Goal: Transaction & Acquisition: Obtain resource

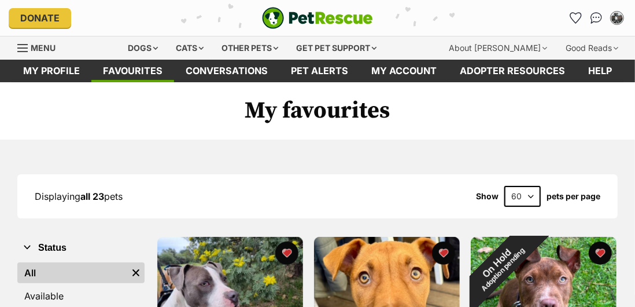
click at [572, 10] on link "Favourites" at bounding box center [576, 18] width 19 height 19
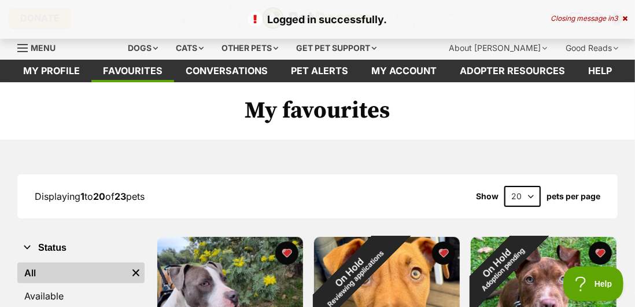
click at [524, 196] on select "20 40 60" at bounding box center [523, 196] width 36 height 21
select select "60"
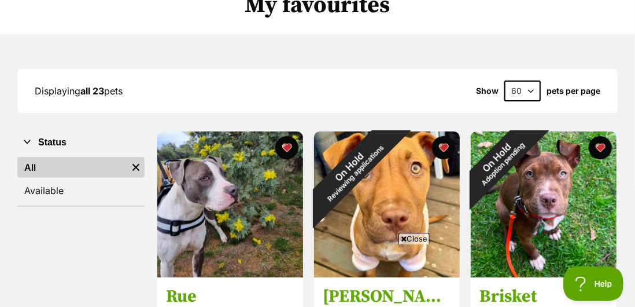
scroll to position [153, 0]
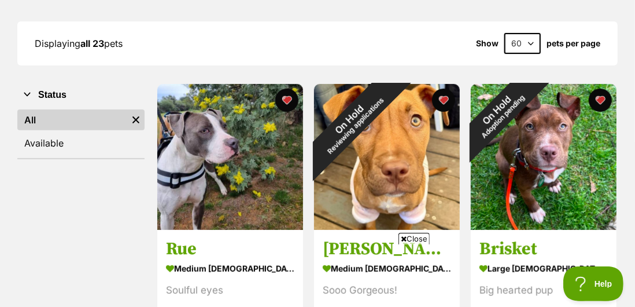
click at [415, 244] on span "Close" at bounding box center [414, 239] width 31 height 12
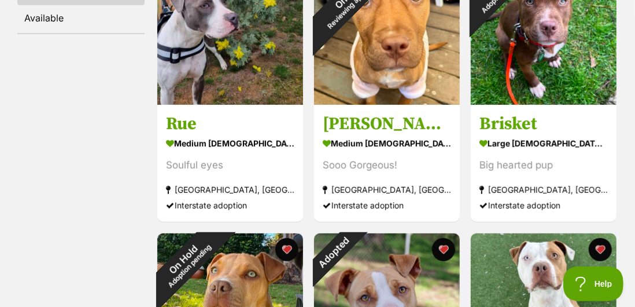
scroll to position [277, 0]
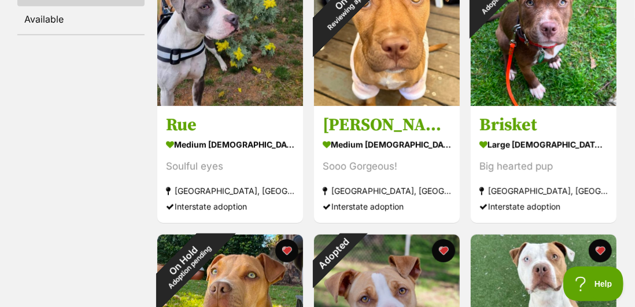
click at [443, 251] on button "favourite" at bounding box center [443, 250] width 23 height 23
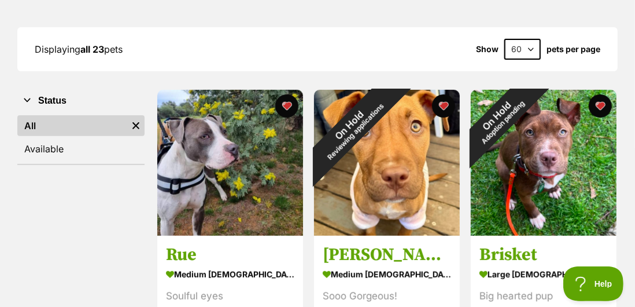
scroll to position [147, 0]
click at [444, 106] on button "favourite" at bounding box center [443, 105] width 23 height 23
click at [604, 109] on button "favourite" at bounding box center [600, 105] width 23 height 23
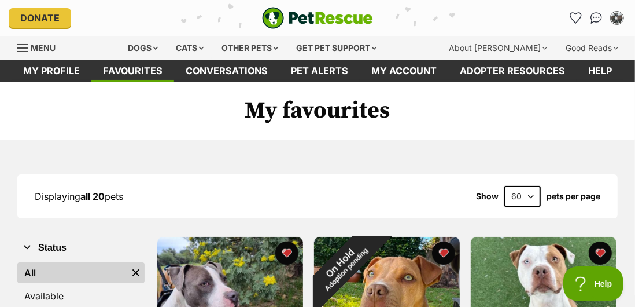
click at [47, 54] on link "Menu" at bounding box center [40, 46] width 46 height 21
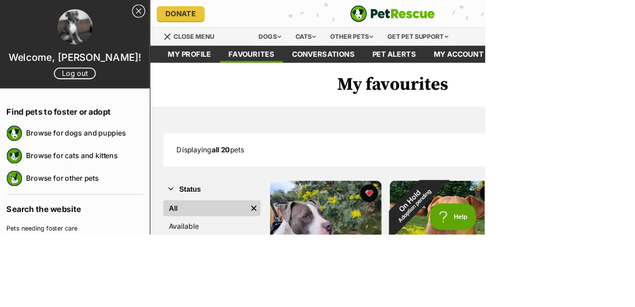
click at [181, 20] on link "Close Sidebar" at bounding box center [181, 14] width 17 height 17
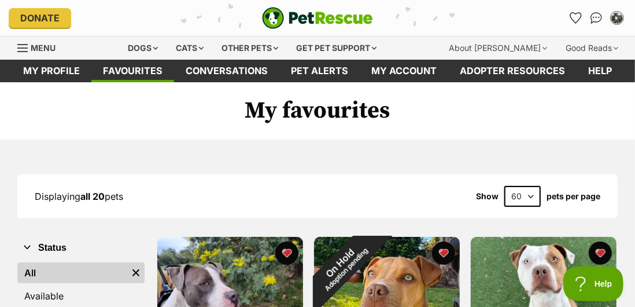
click at [152, 50] on div "Dogs" at bounding box center [143, 47] width 46 height 23
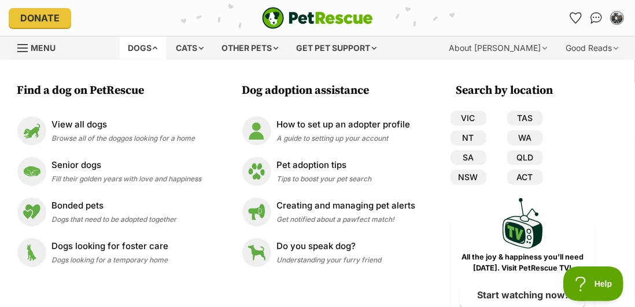
click at [476, 179] on link "NSW" at bounding box center [469, 177] width 36 height 15
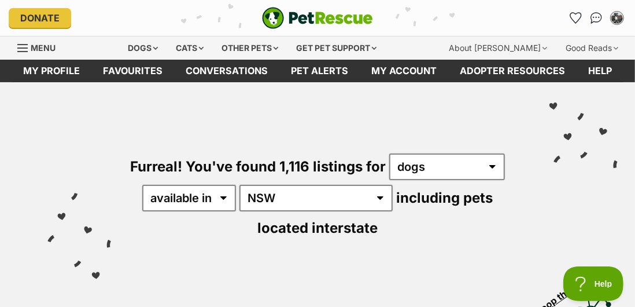
click at [41, 49] on span "Menu" at bounding box center [43, 48] width 25 height 10
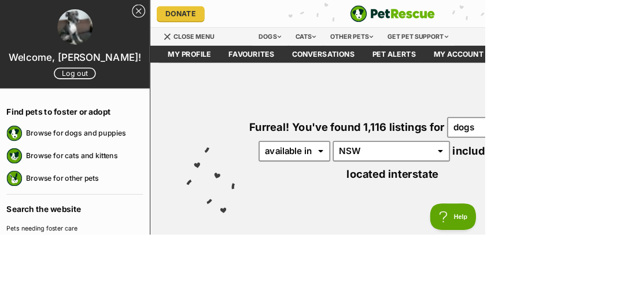
click at [635, 211] on div "Furreal! You've found 1,116 listings for any type of pet cats dogs other pets a…" at bounding box center [514, 176] width 601 height 189
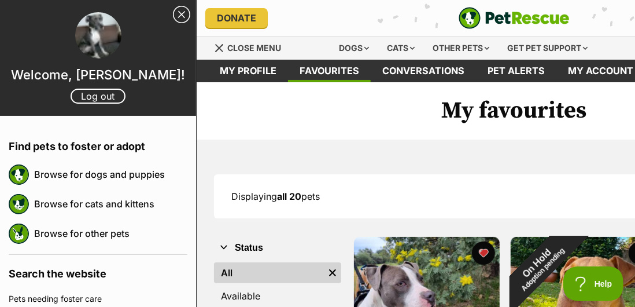
click at [119, 177] on link "Browse for dogs and puppies" at bounding box center [110, 174] width 153 height 24
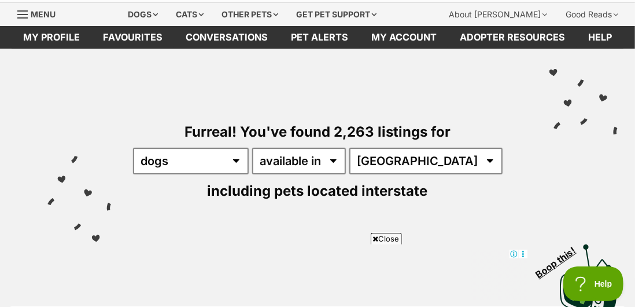
scroll to position [157, 0]
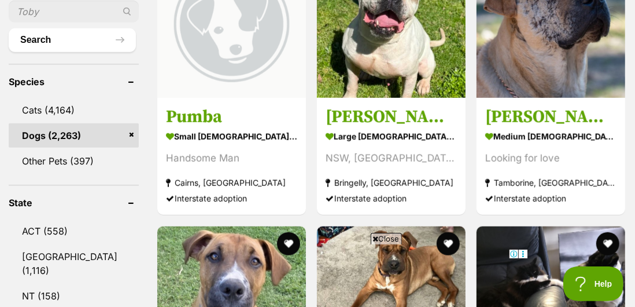
scroll to position [0, 0]
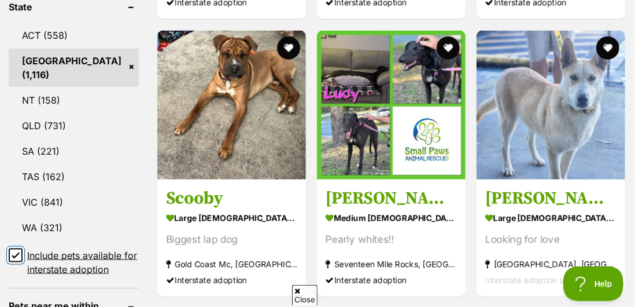
click at [22, 260] on input "Include pets available for interstate adoption" at bounding box center [16, 255] width 14 height 14
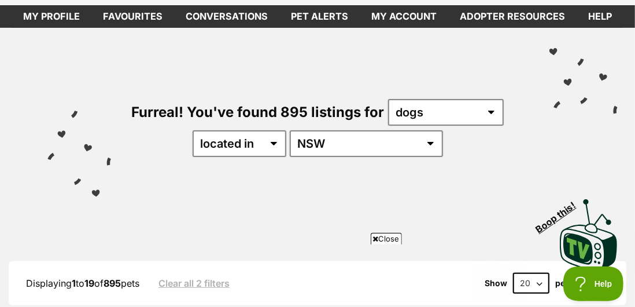
scroll to position [58, 0]
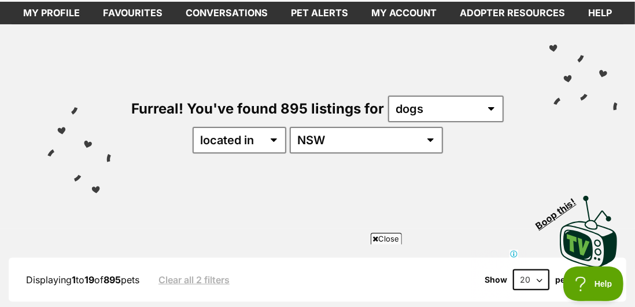
click at [532, 280] on select "20 40 60" at bounding box center [531, 279] width 36 height 21
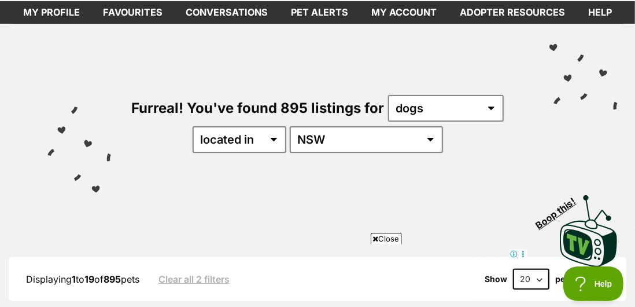
select select "60"
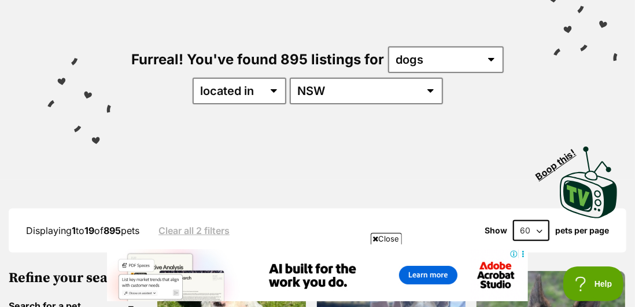
scroll to position [0, 0]
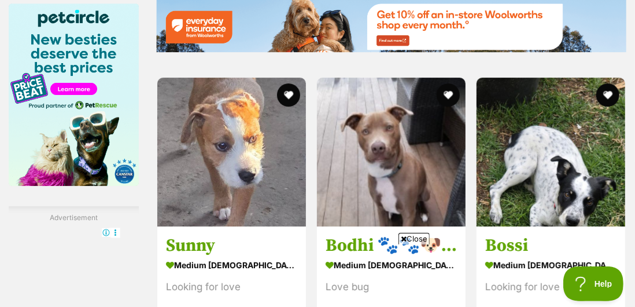
click at [410, 244] on span "Close" at bounding box center [414, 239] width 31 height 12
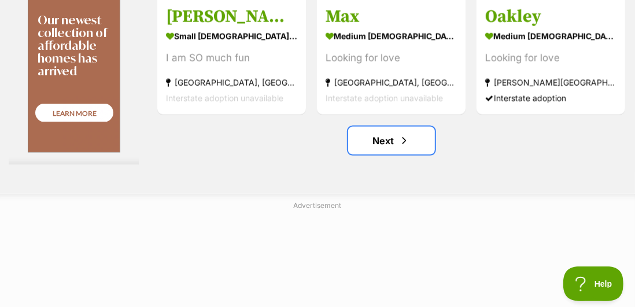
click at [384, 155] on link "Next" at bounding box center [391, 141] width 87 height 28
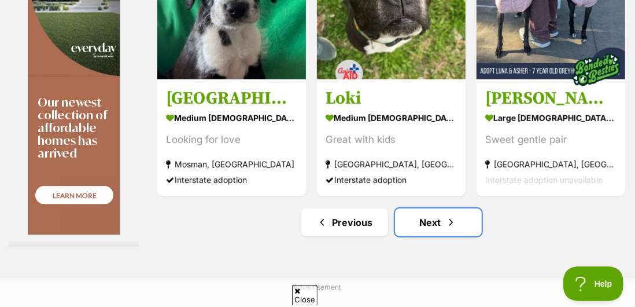
click at [429, 236] on link "Next" at bounding box center [438, 222] width 87 height 28
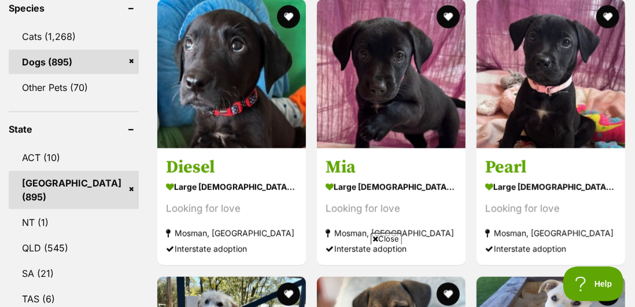
scroll to position [744, 0]
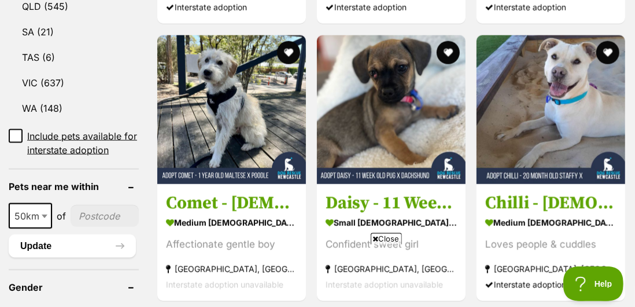
click at [394, 244] on span "Close" at bounding box center [386, 239] width 31 height 12
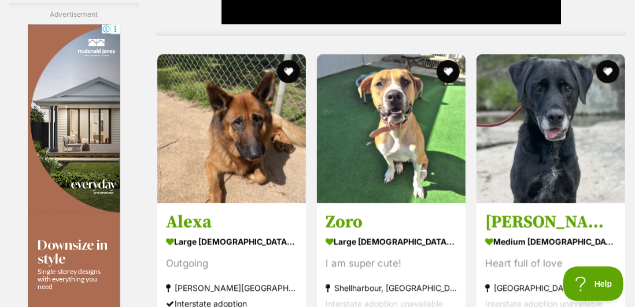
scroll to position [0, 0]
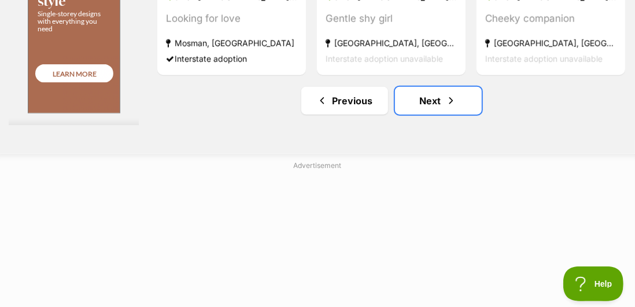
click at [425, 115] on link "Next" at bounding box center [438, 101] width 87 height 28
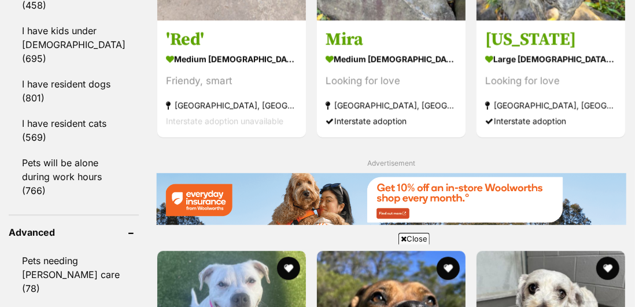
click at [412, 244] on span "Close" at bounding box center [414, 239] width 31 height 12
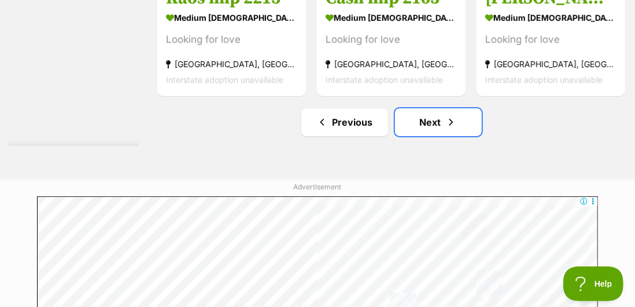
scroll to position [6804, 0]
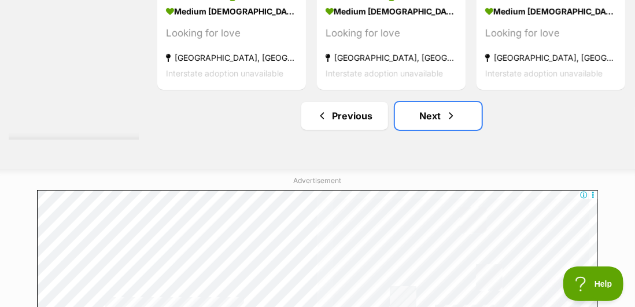
click at [442, 130] on link "Next" at bounding box center [438, 116] width 87 height 28
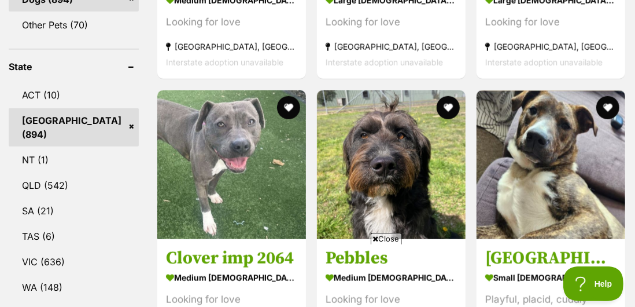
scroll to position [593, 0]
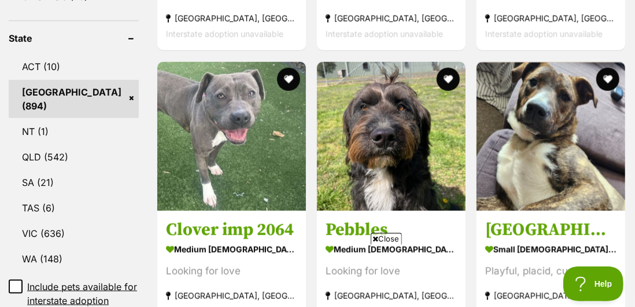
click at [387, 293] on div "Close" at bounding box center [317, 275] width 421 height 64
click at [390, 244] on span "Close" at bounding box center [386, 239] width 31 height 12
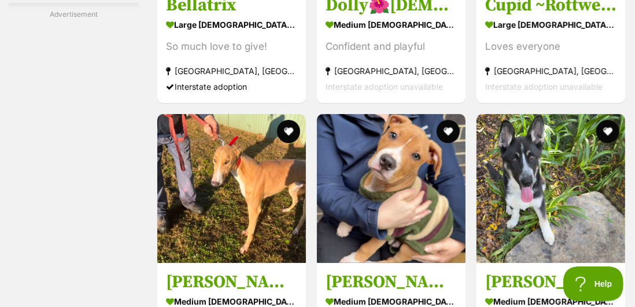
scroll to position [0, 0]
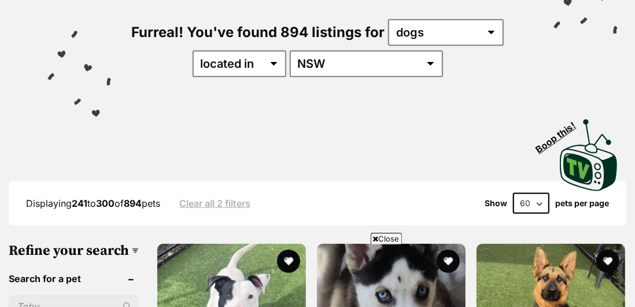
scroll to position [512, 0]
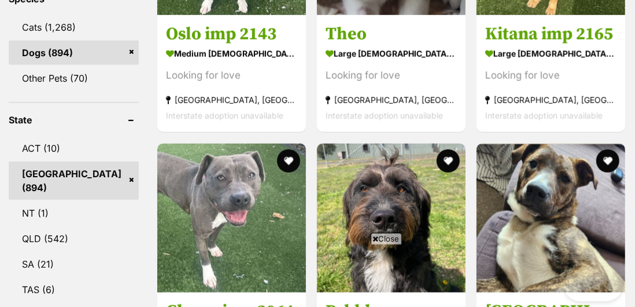
click at [380, 244] on span "Close" at bounding box center [386, 239] width 31 height 12
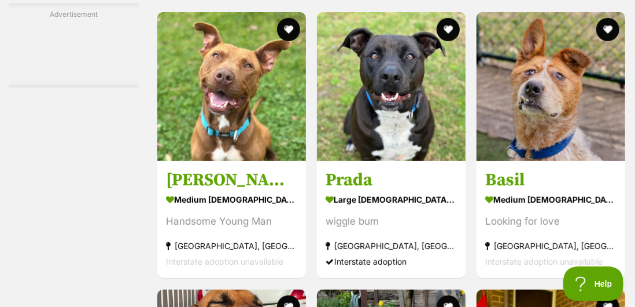
scroll to position [2351, 0]
click at [235, 192] on h3 "[PERSON_NAME]" at bounding box center [231, 181] width 131 height 22
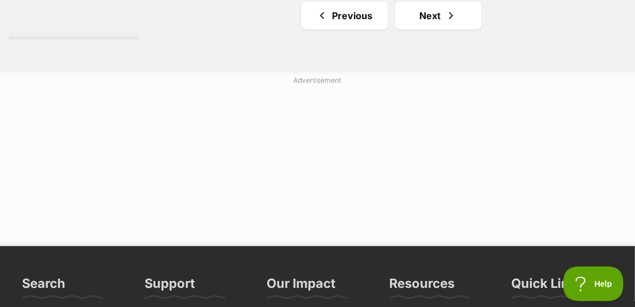
scroll to position [6903, 0]
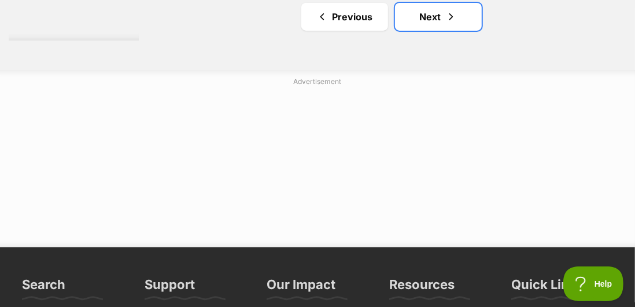
click at [427, 31] on link "Next" at bounding box center [438, 17] width 87 height 28
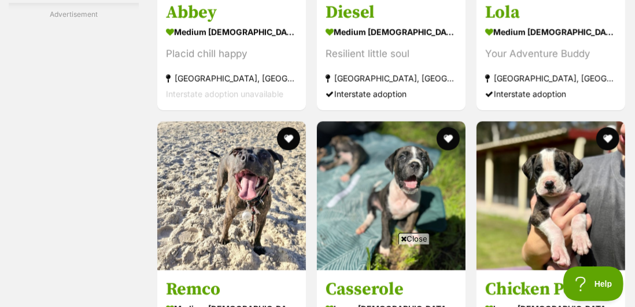
scroll to position [5749, 0]
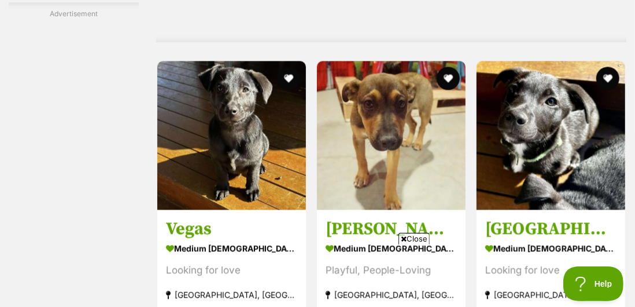
click at [399, 244] on span "Close" at bounding box center [414, 239] width 31 height 12
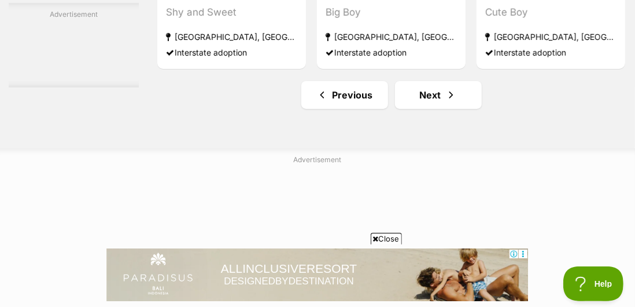
scroll to position [6826, 0]
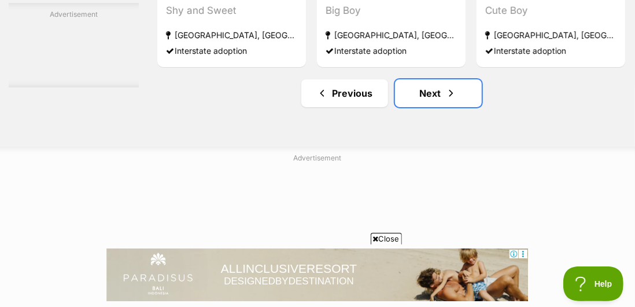
click at [431, 107] on link "Next" at bounding box center [438, 93] width 87 height 28
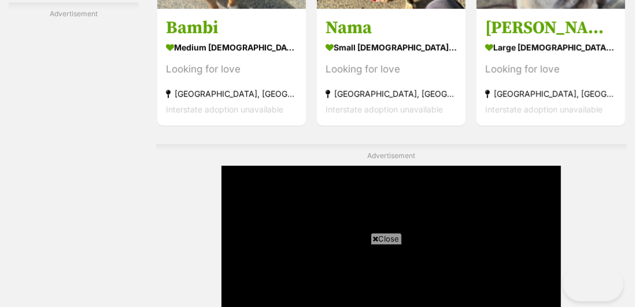
click at [378, 244] on span "Close" at bounding box center [386, 239] width 31 height 12
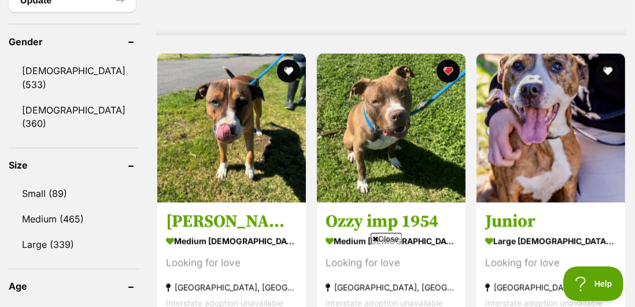
scroll to position [2306, 0]
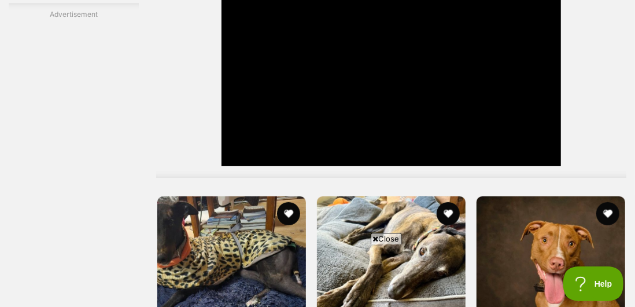
click at [382, 244] on span "Close" at bounding box center [386, 239] width 31 height 12
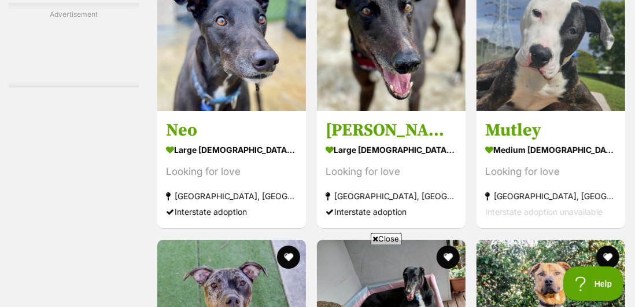
scroll to position [4394, 0]
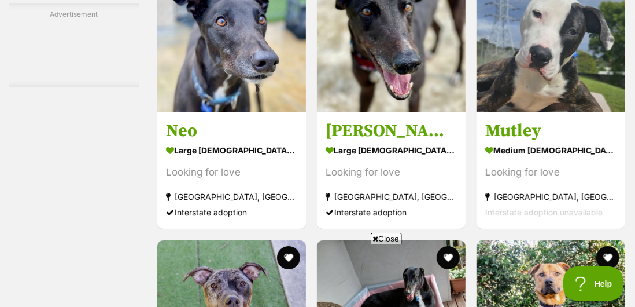
click at [557, 159] on strong "medium [DEMOGRAPHIC_DATA] Dog" at bounding box center [551, 150] width 131 height 17
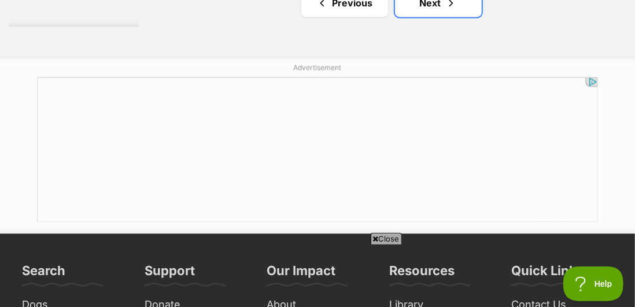
click at [428, 17] on link "Next" at bounding box center [438, 3] width 87 height 28
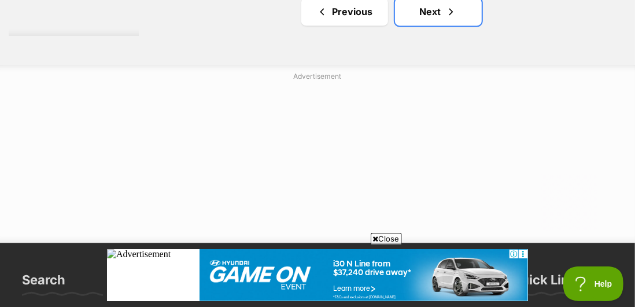
click at [434, 25] on link "Next" at bounding box center [438, 12] width 87 height 28
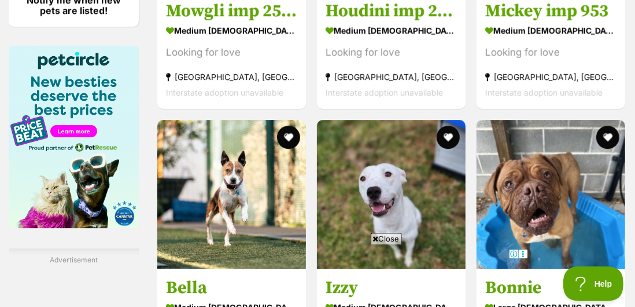
scroll to position [1681, 0]
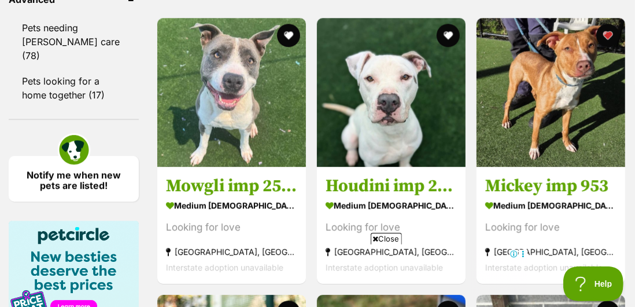
click at [451, 47] on button "favourite" at bounding box center [448, 35] width 23 height 23
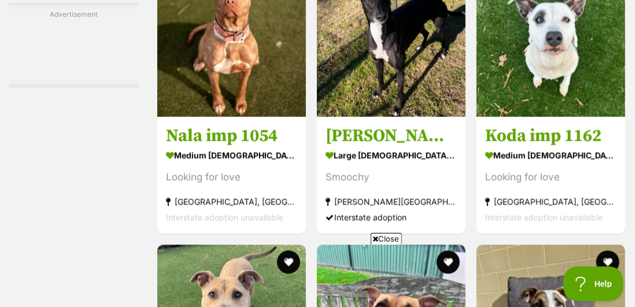
scroll to position [0, 0]
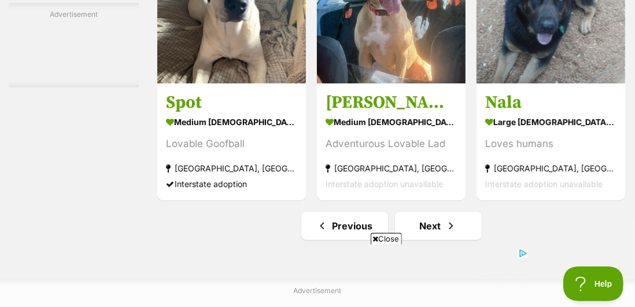
scroll to position [6708, 0]
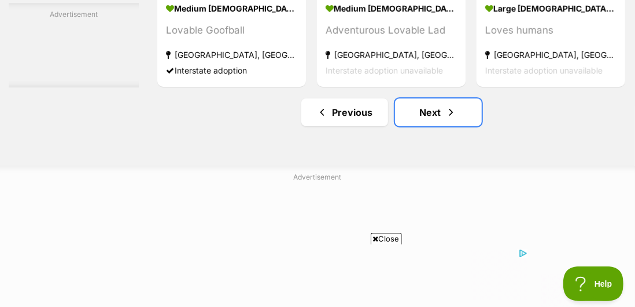
click at [429, 126] on link "Next" at bounding box center [438, 112] width 87 height 28
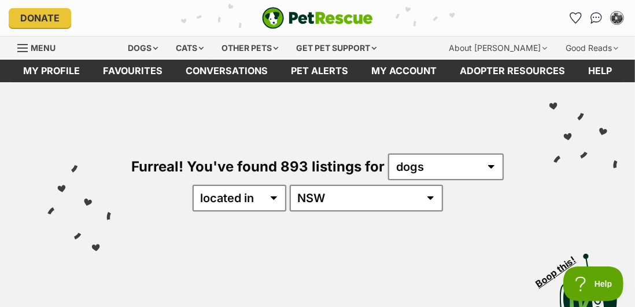
click at [577, 14] on icon "Favourites" at bounding box center [576, 18] width 11 height 10
click at [570, 20] on icon "Favourites" at bounding box center [576, 18] width 12 height 12
click at [576, 19] on icon "Favourites" at bounding box center [576, 18] width 11 height 10
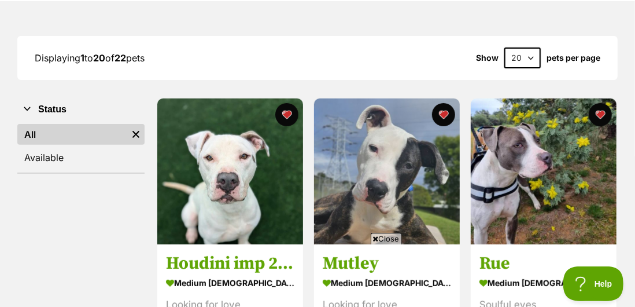
click at [564, 270] on h3 "Rue" at bounding box center [544, 264] width 128 height 22
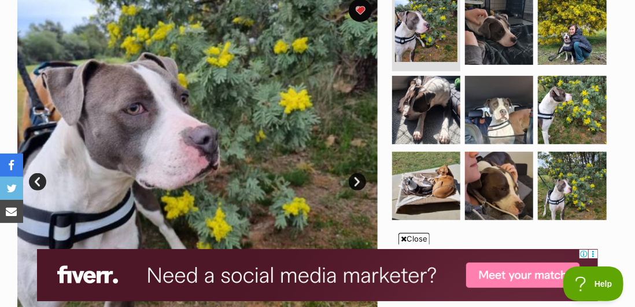
click at [568, 203] on img at bounding box center [572, 186] width 68 height 68
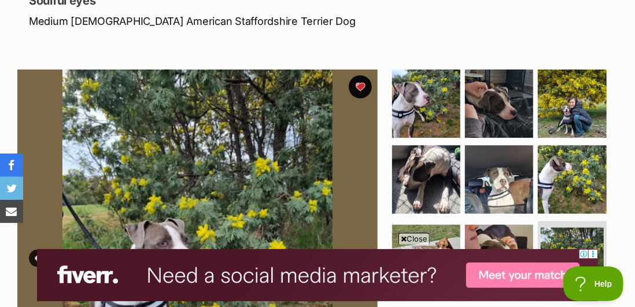
click at [572, 119] on img at bounding box center [572, 103] width 68 height 68
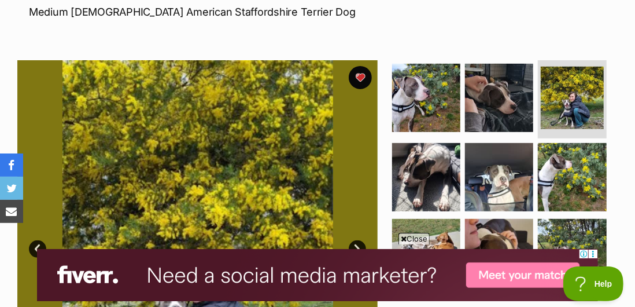
scroll to position [299, 0]
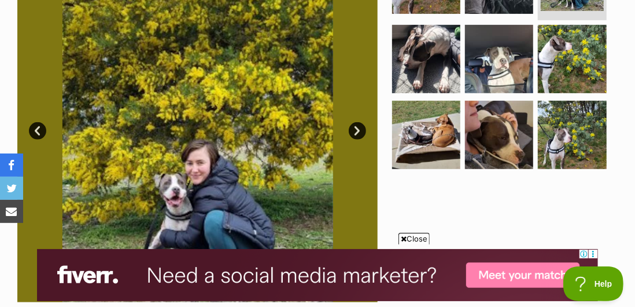
click at [510, 73] on img at bounding box center [499, 59] width 68 height 68
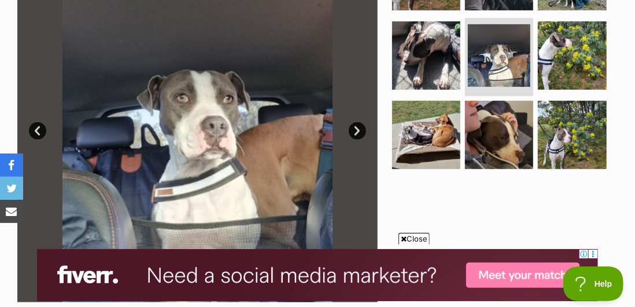
scroll to position [0, 0]
click at [439, 159] on img at bounding box center [426, 135] width 68 height 68
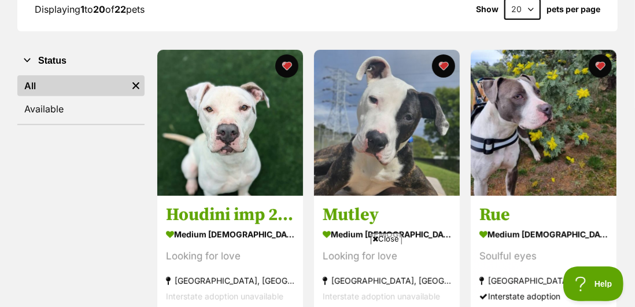
click at [229, 226] on div "medium [DEMOGRAPHIC_DATA] Dog" at bounding box center [230, 234] width 128 height 17
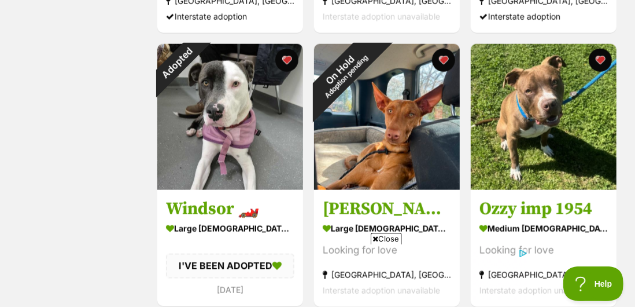
scroll to position [743, 0]
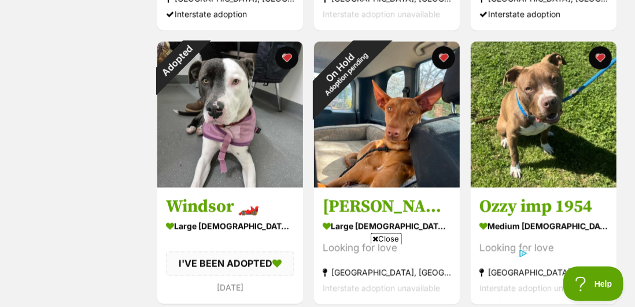
click at [244, 236] on section "large male Dog I'VE BEEN ADOPTED 27 days ago" at bounding box center [230, 256] width 128 height 77
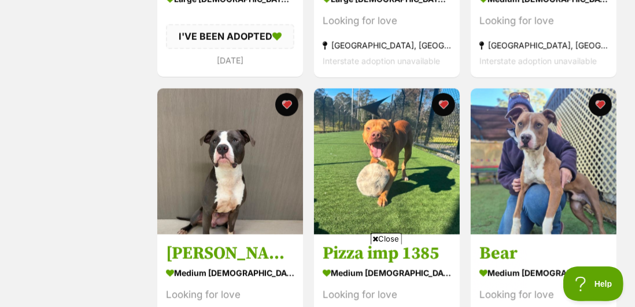
scroll to position [973, 0]
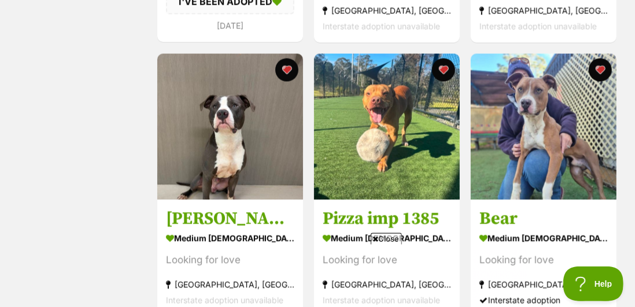
click at [237, 254] on div "Looking for love" at bounding box center [230, 261] width 128 height 16
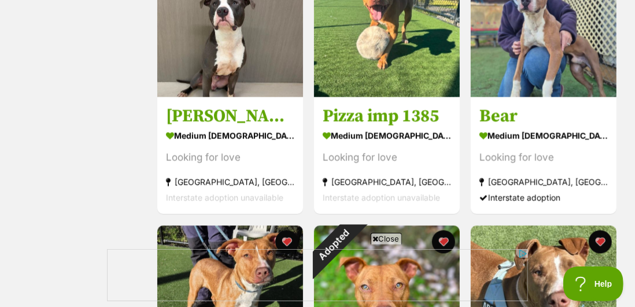
scroll to position [0, 0]
click at [539, 163] on div "Looking for love" at bounding box center [544, 158] width 128 height 16
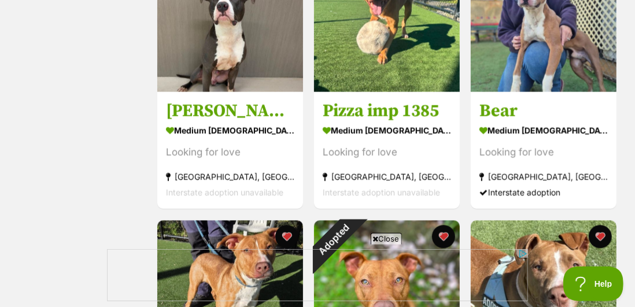
scroll to position [1156, 0]
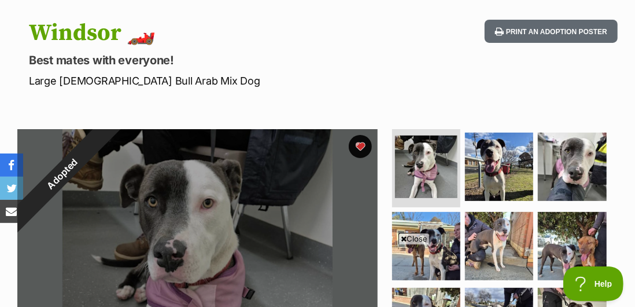
scroll to position [100, 0]
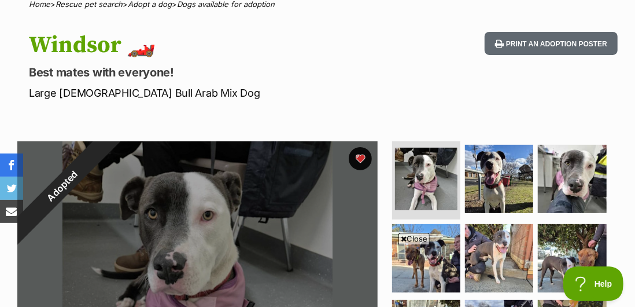
click at [572, 192] on img at bounding box center [572, 179] width 68 height 68
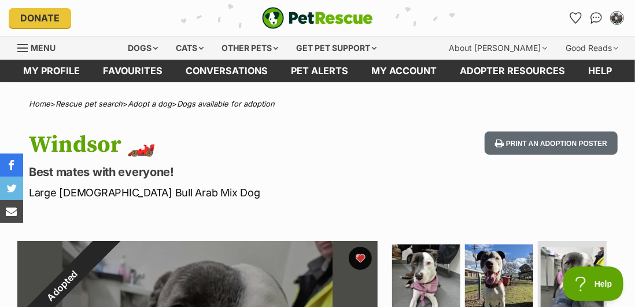
scroll to position [0, 0]
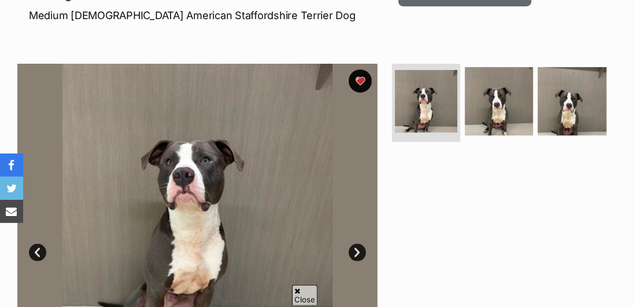
scroll to position [178, 0]
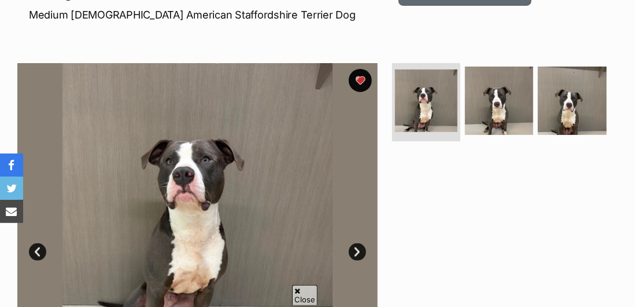
click at [575, 120] on img at bounding box center [572, 101] width 68 height 68
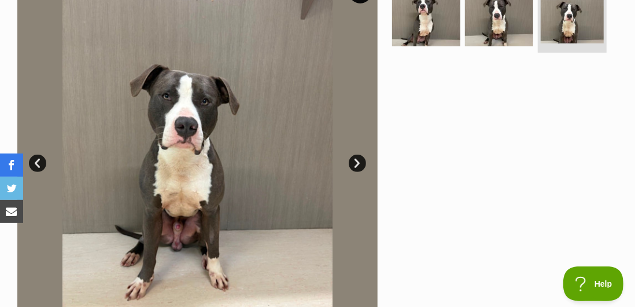
scroll to position [0, 0]
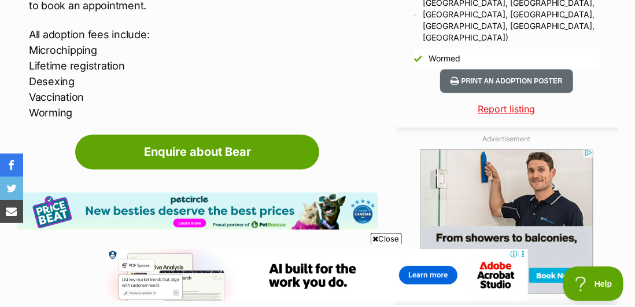
scroll to position [1213, 0]
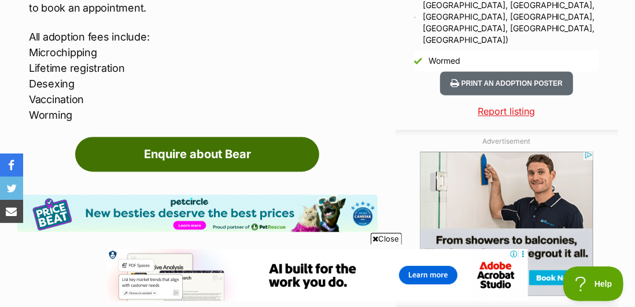
click at [242, 142] on link "Enquire about Bear" at bounding box center [197, 154] width 244 height 35
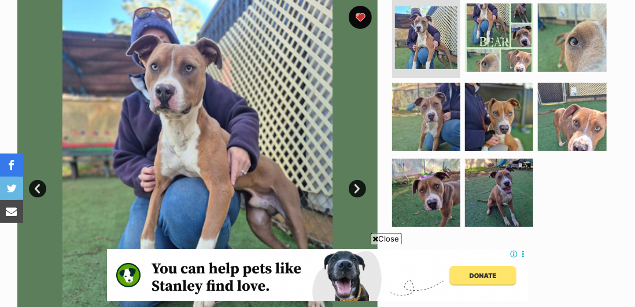
scroll to position [239, 0]
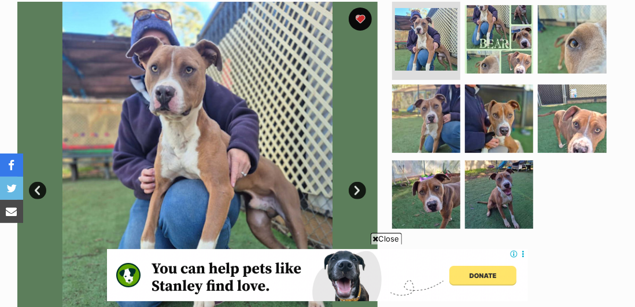
click at [431, 218] on img at bounding box center [426, 194] width 68 height 68
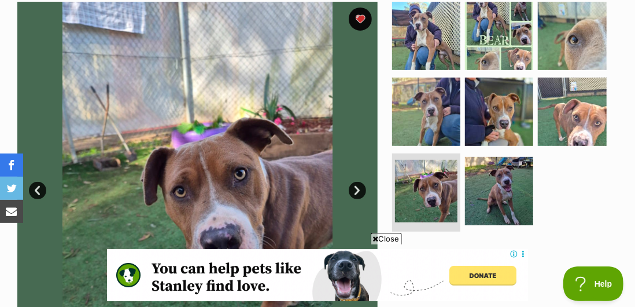
scroll to position [0, 0]
click at [482, 214] on img at bounding box center [499, 191] width 68 height 68
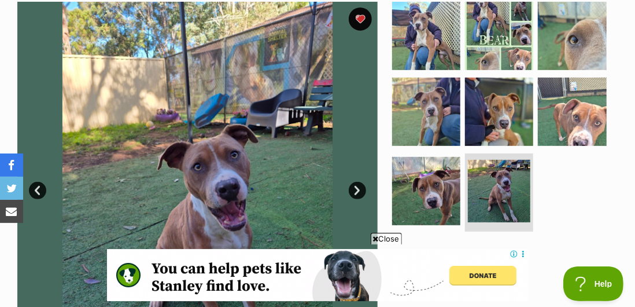
click at [510, 137] on img at bounding box center [499, 112] width 68 height 68
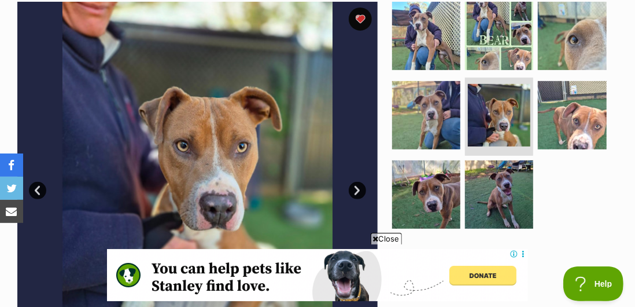
click at [434, 133] on img at bounding box center [426, 115] width 68 height 68
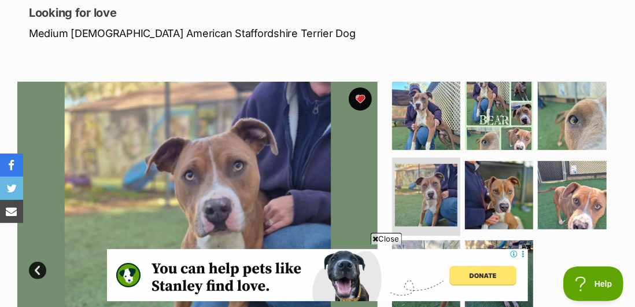
scroll to position [159, 0]
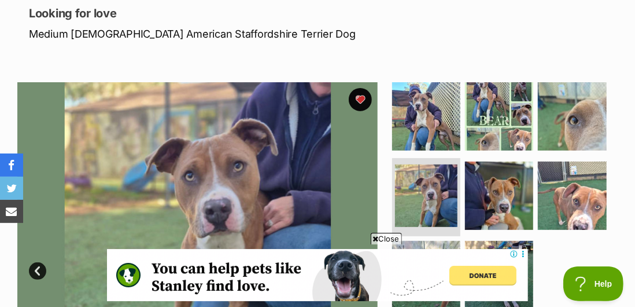
click at [502, 139] on img at bounding box center [499, 116] width 68 height 68
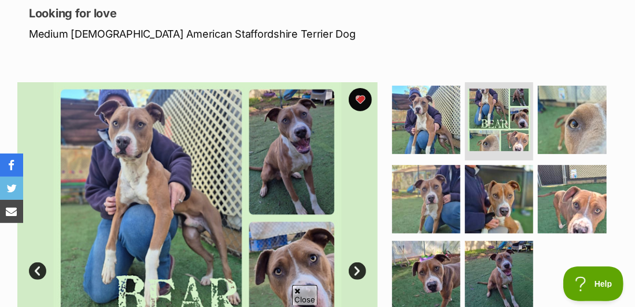
click at [443, 135] on img at bounding box center [426, 120] width 68 height 68
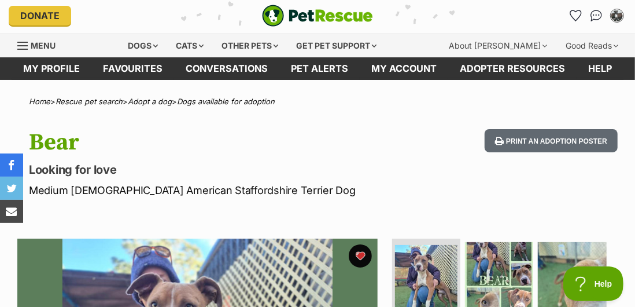
scroll to position [0, 0]
